Goal: Complete application form

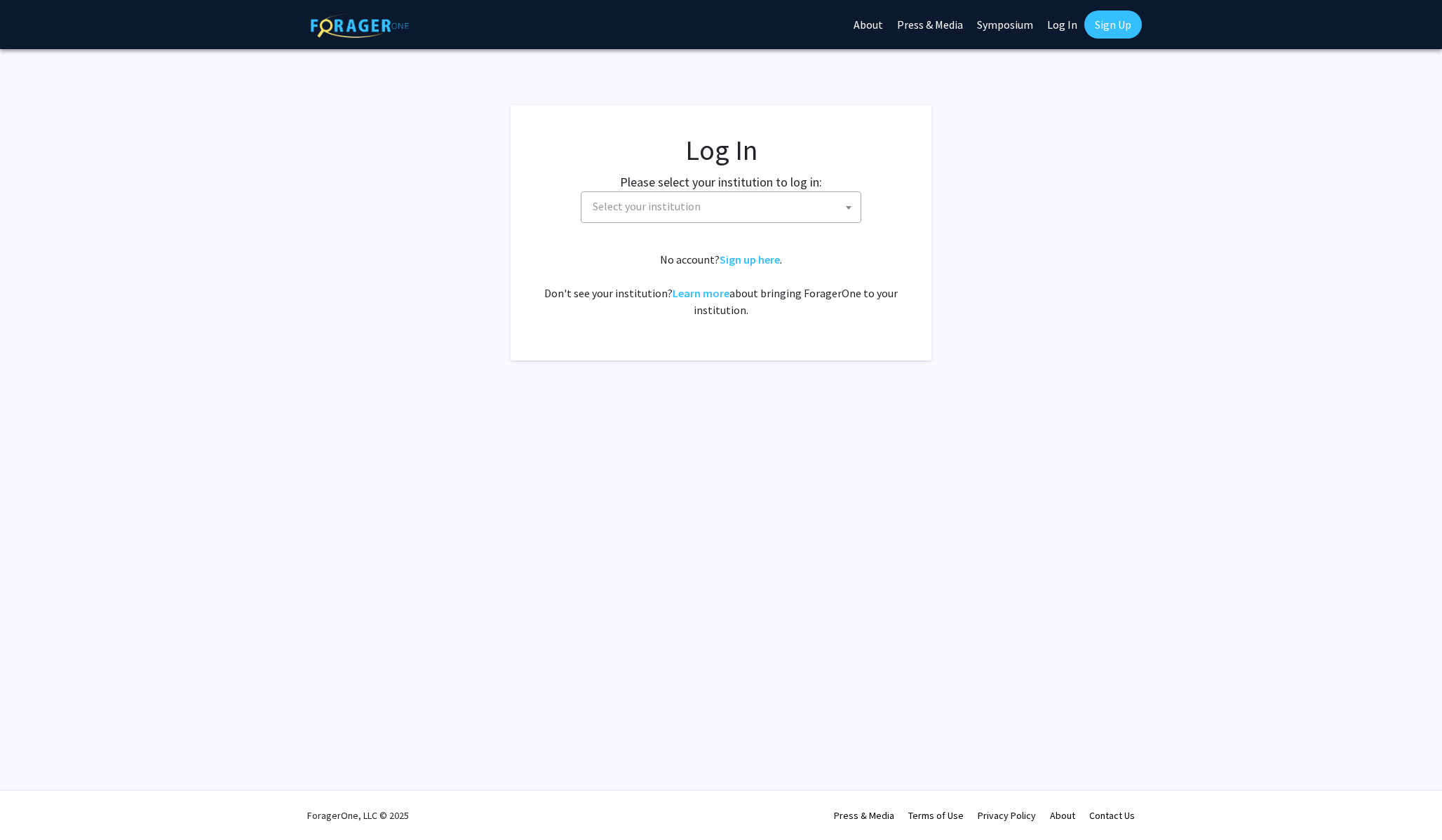
select select
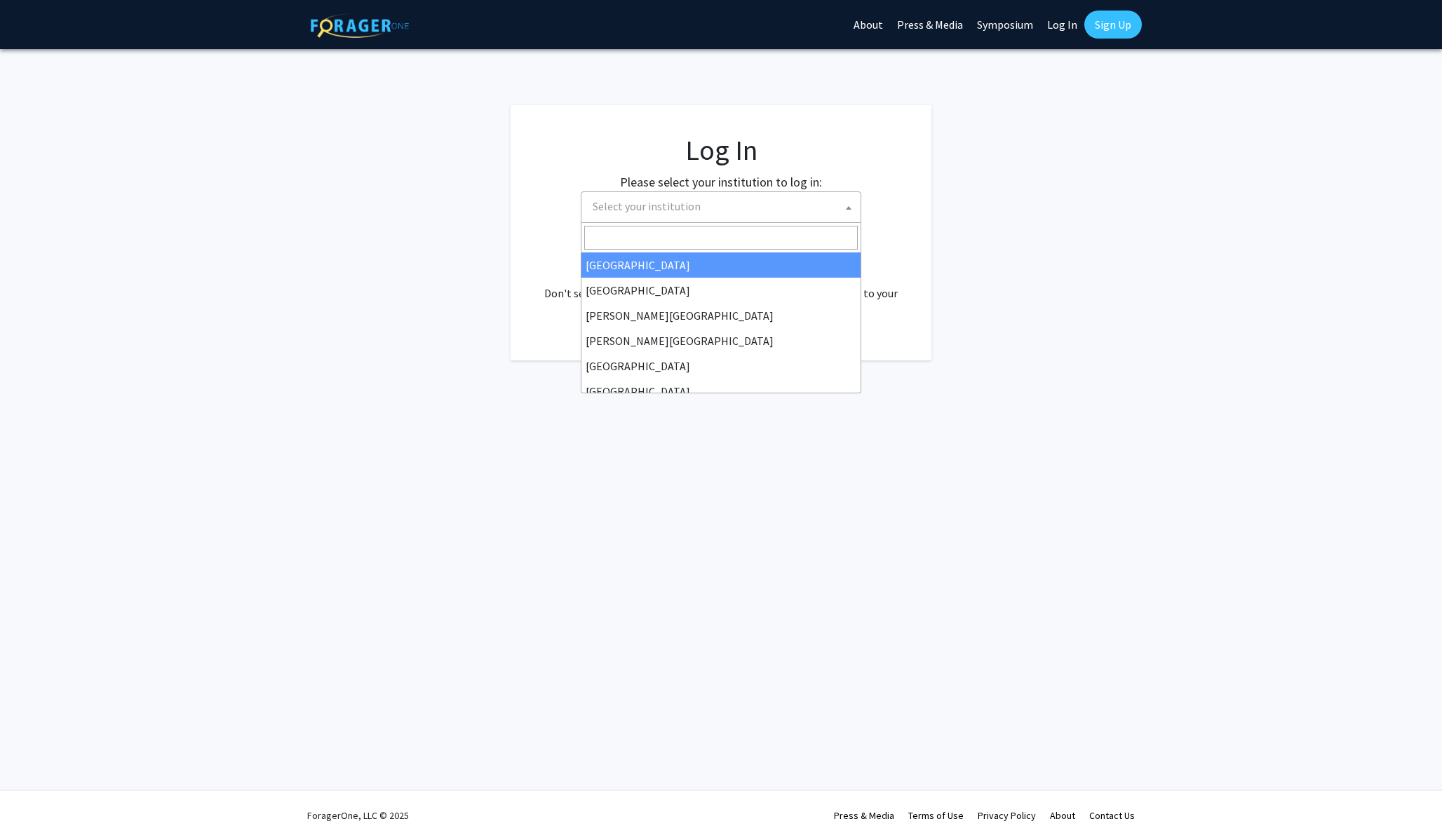
click at [716, 196] on span "Select your institution" at bounding box center [723, 207] width 273 height 29
type input "Emory"
select select "12"
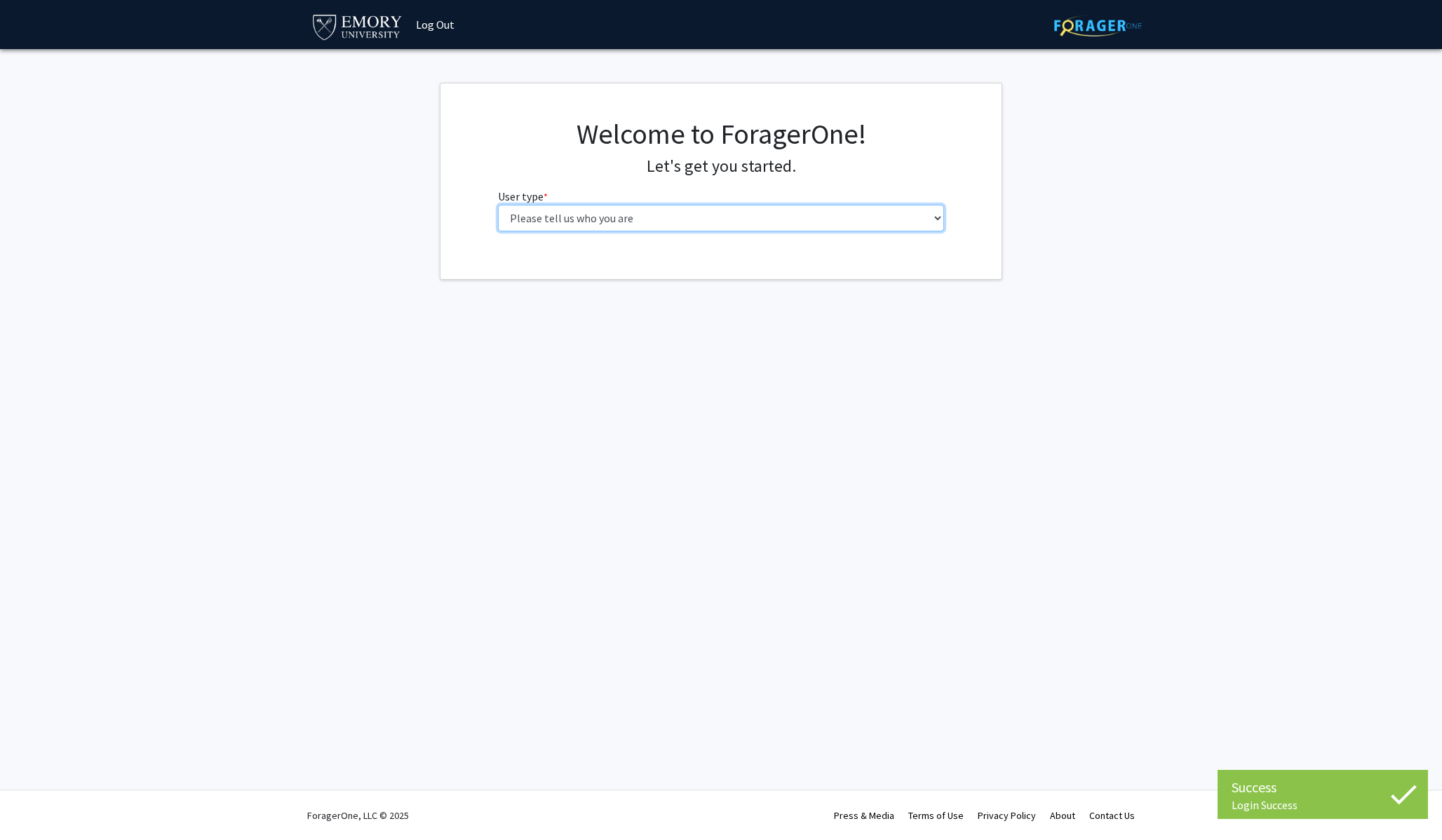
click at [681, 224] on select "Please tell us who you are Undergraduate Student Master's Student Doctoral Cand…" at bounding box center [721, 217] width 447 height 26
select select "1: undergrad"
click at [498, 204] on select "Please tell us who you are Undergraduate Student Master's Student Doctoral Cand…" at bounding box center [721, 217] width 447 height 26
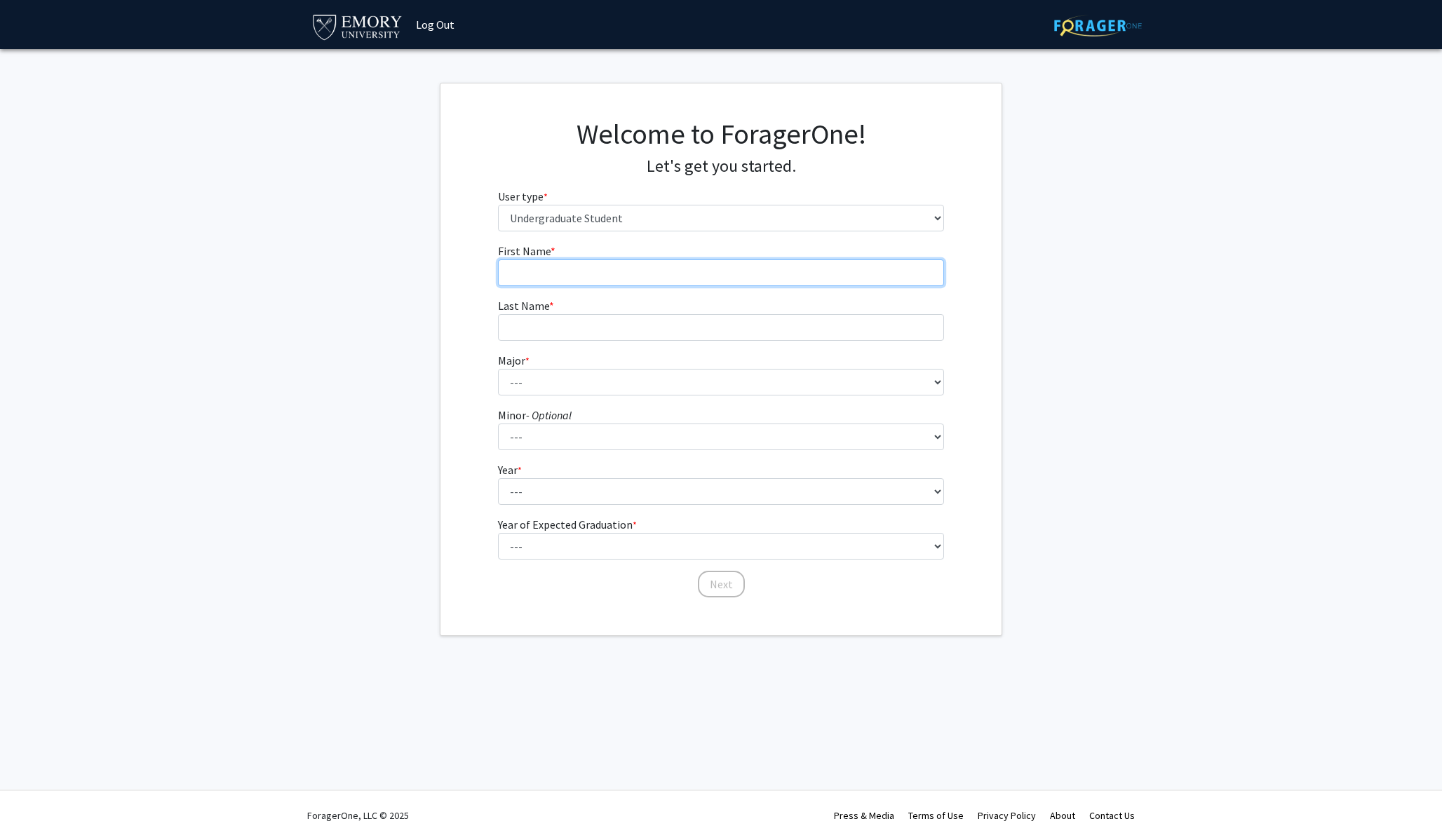
click at [656, 268] on input "First Name * required" at bounding box center [721, 272] width 447 height 26
type input "Tarek"
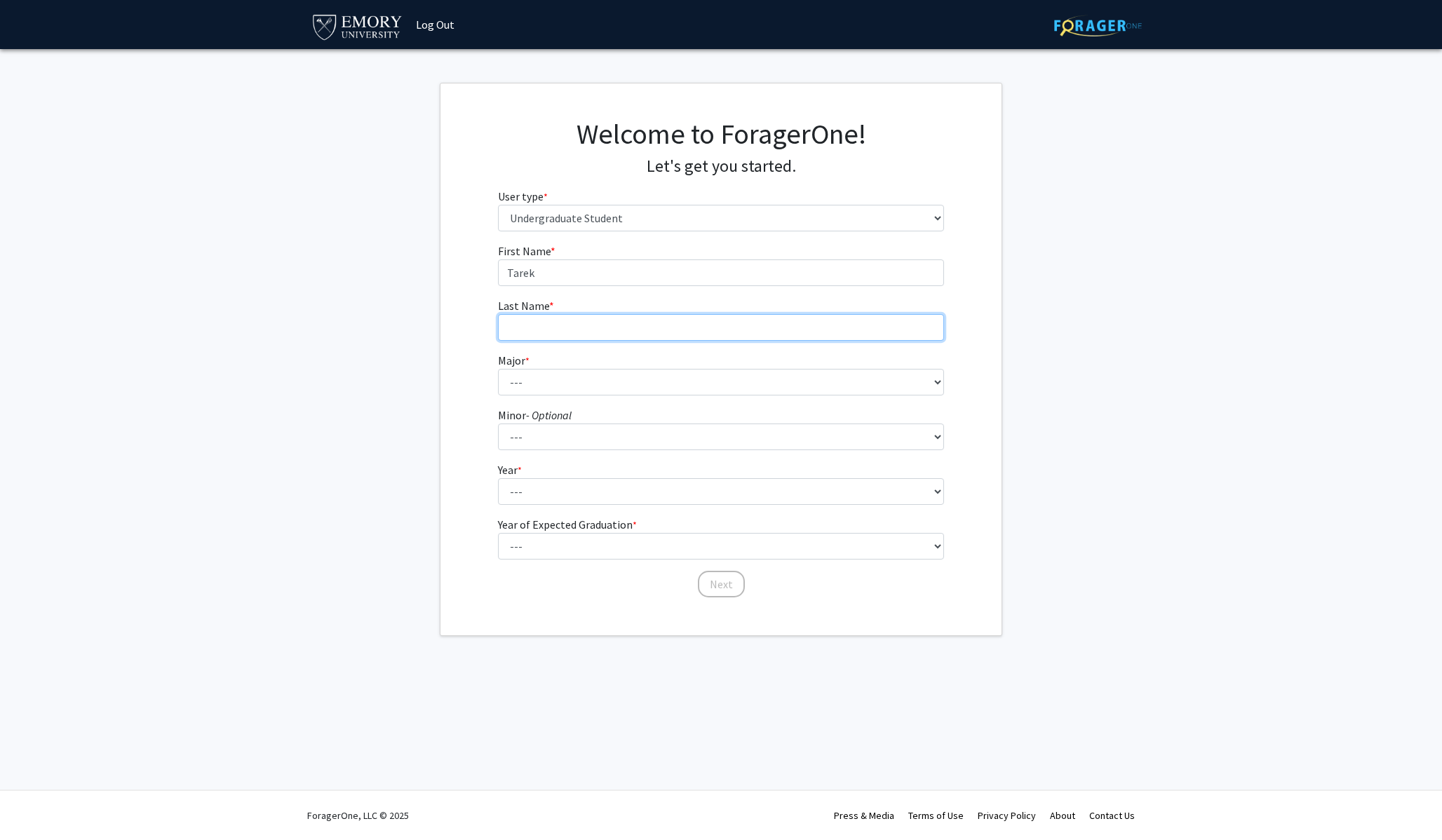
click at [531, 331] on input "Last Name * required" at bounding box center [721, 327] width 447 height 26
type input "Yamani"
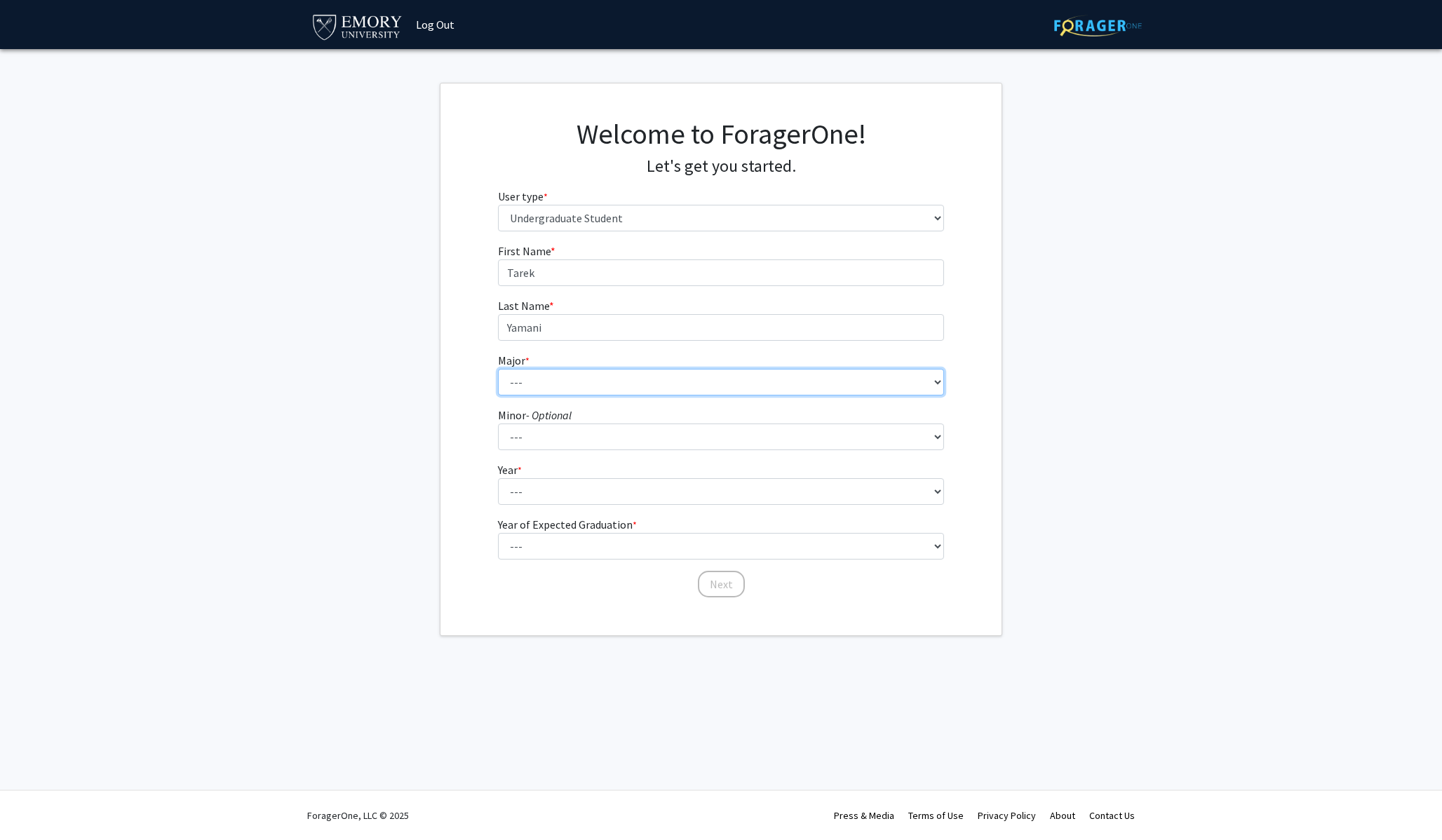
click at [502, 379] on select "--- Accounting African American Studies African Studies American Studies Analyt…" at bounding box center [721, 381] width 447 height 26
click at [514, 383] on select "--- Accounting African American Studies African Studies American Studies Analyt…" at bounding box center [721, 381] width 447 height 26
select select "75: 1035"
click at [498, 369] on select "--- Accounting African American Studies African Studies American Studies Analyt…" at bounding box center [721, 381] width 447 height 26
click at [569, 451] on form "First Name * required [PERSON_NAME] Last Name * required [PERSON_NAME] * requir…" at bounding box center [721, 413] width 447 height 342
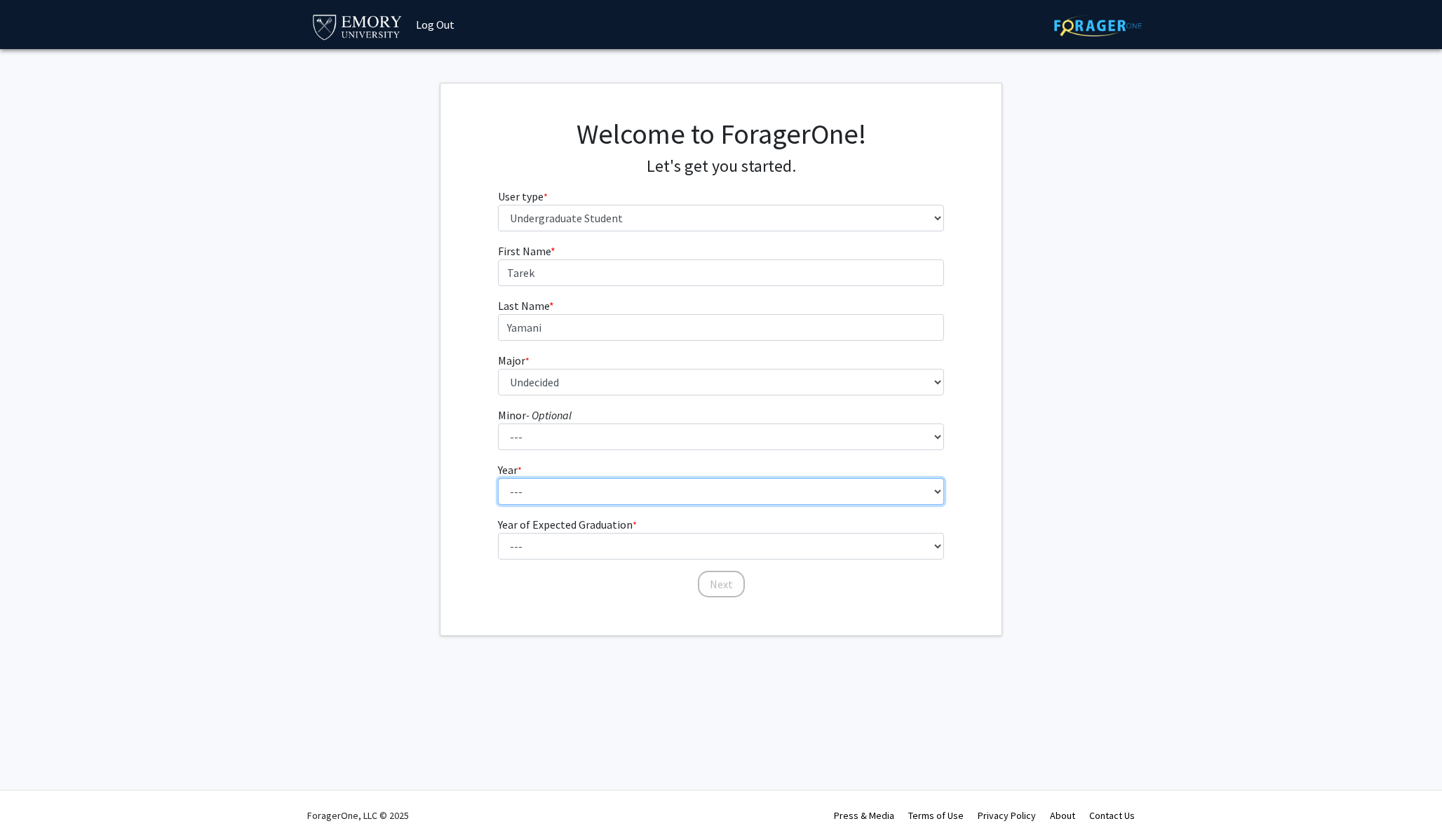
click at [568, 483] on select "--- First-year Sophomore Junior Senior Postbaccalaureate Certificate" at bounding box center [721, 491] width 447 height 26
select select "1: first-year"
click at [498, 479] on select "--- First-year Sophomore Junior Senior Postbaccalaureate Certificate" at bounding box center [721, 491] width 447 height 26
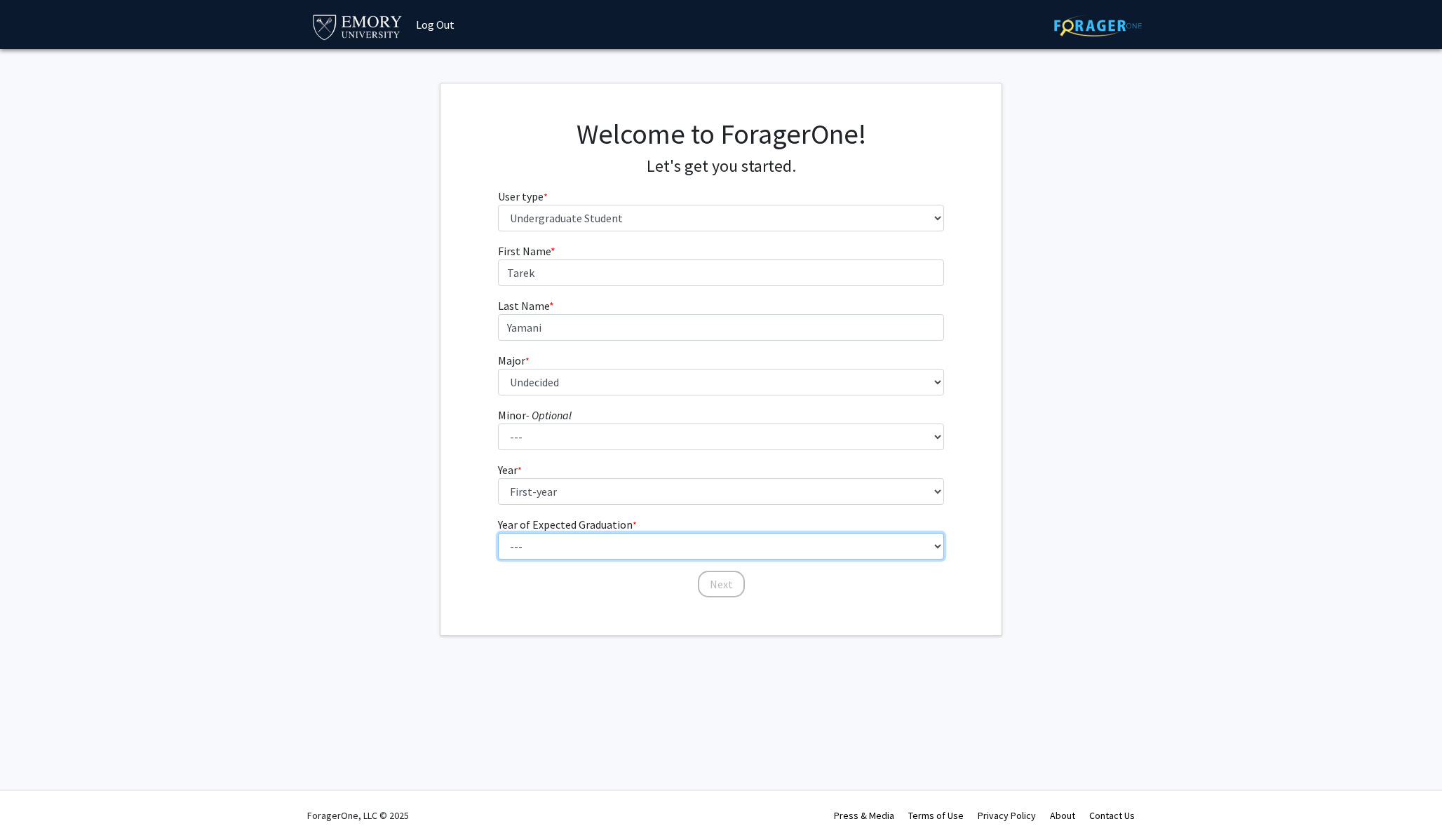
click at [592, 540] on select "--- 2025 2026 2027 2028 2029 2030 2031 2032 2033 2034" at bounding box center [721, 546] width 447 height 26
select select "5: 2029"
click at [498, 533] on select "--- 2025 2026 2027 2028 2029 2030 2031 2032 2033 2034" at bounding box center [721, 546] width 447 height 26
click at [715, 585] on button "Next" at bounding box center [721, 583] width 47 height 26
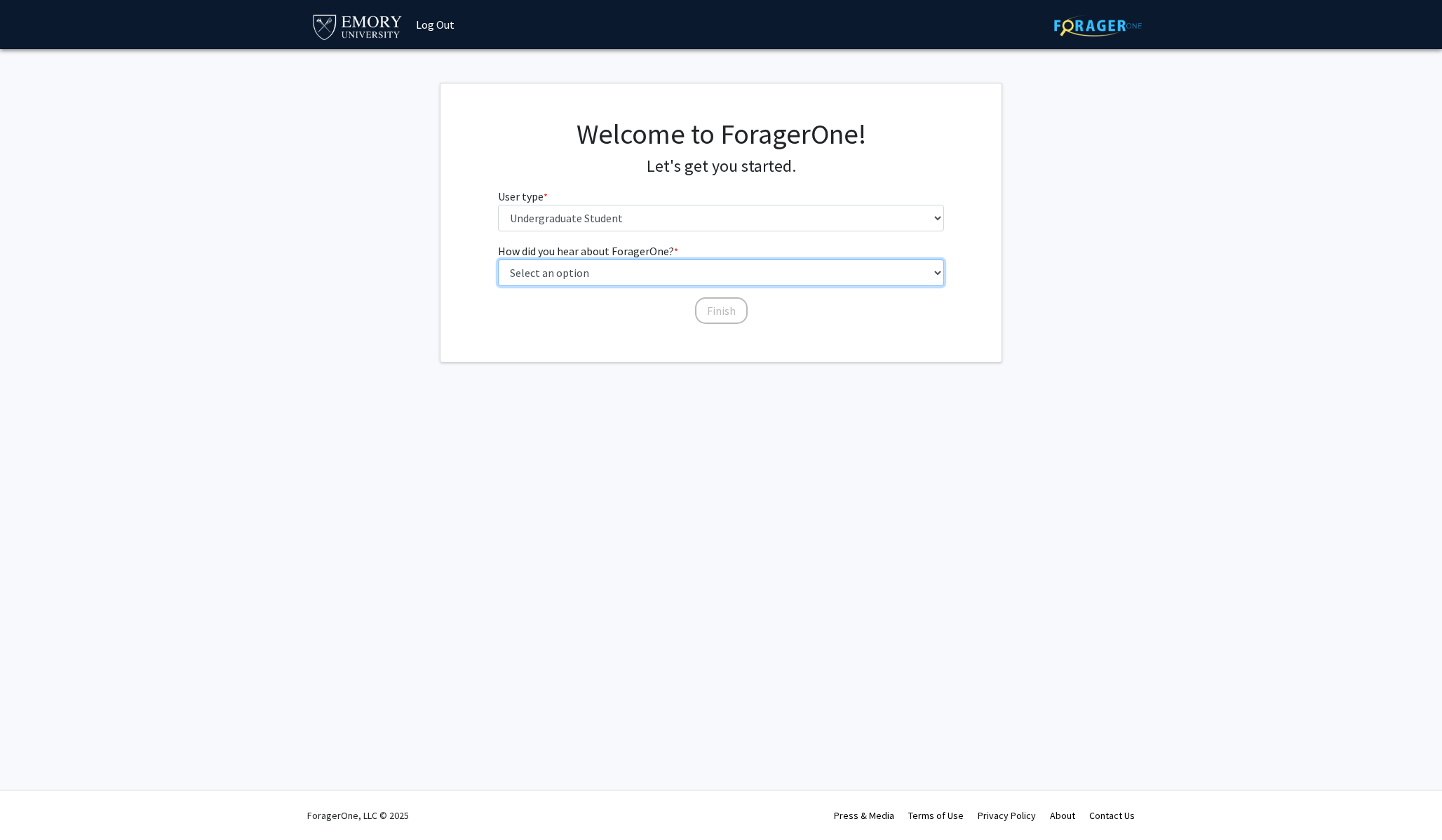
click at [600, 267] on select "Select an option Peer/student recommendation Faculty/staff recommendation Unive…" at bounding box center [721, 272] width 447 height 26
select select "3: university_website"
click at [498, 260] on select "Select an option Peer/student recommendation Faculty/staff recommendation Unive…" at bounding box center [721, 272] width 447 height 26
click at [719, 305] on button "Finish" at bounding box center [721, 310] width 53 height 26
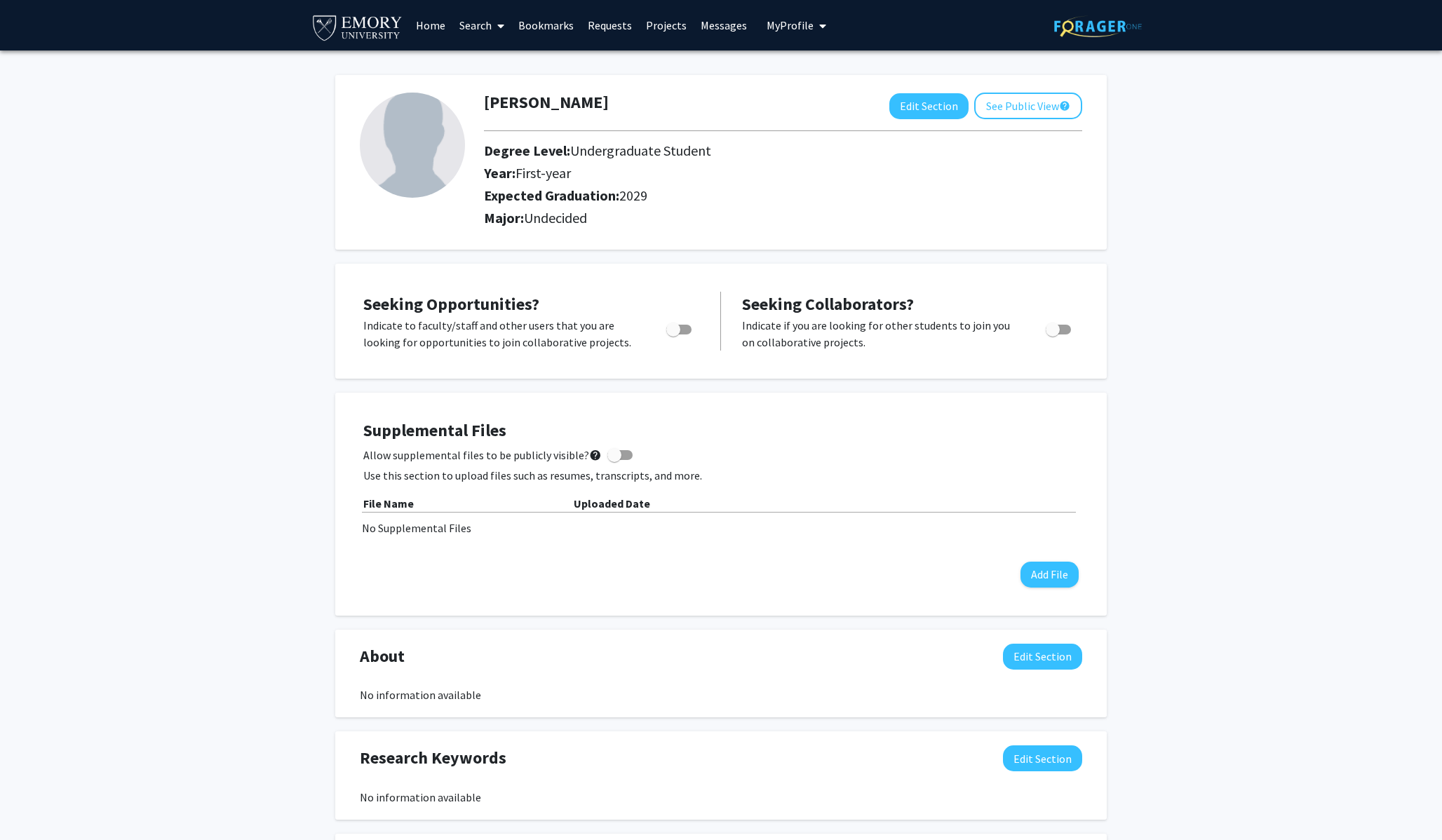
click at [665, 35] on link "Projects" at bounding box center [666, 25] width 55 height 49
